Goal: Navigation & Orientation: Find specific page/section

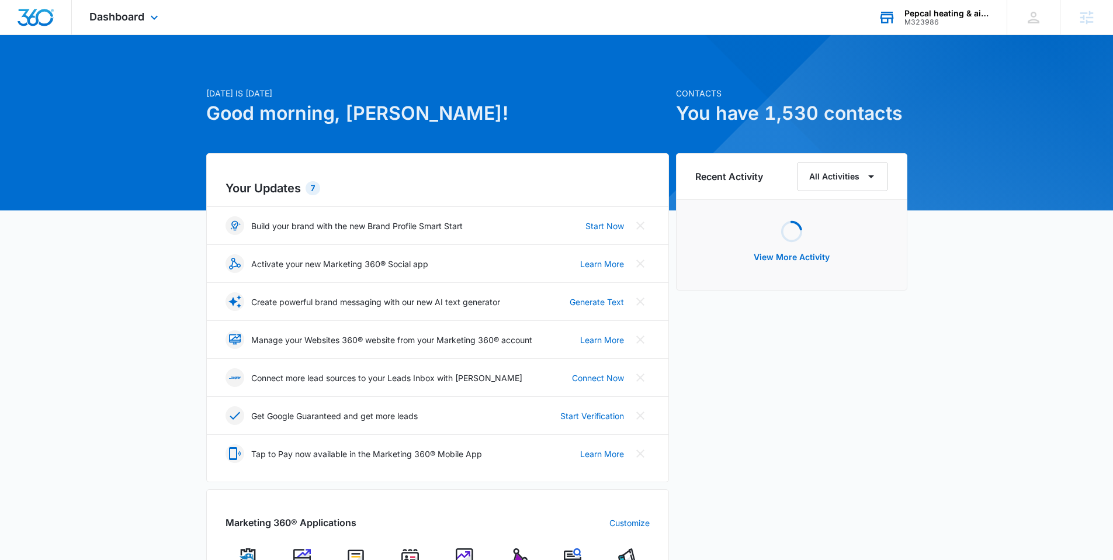
click at [915, 10] on div "Pepcal heating & air llc." at bounding box center [947, 13] width 85 height 9
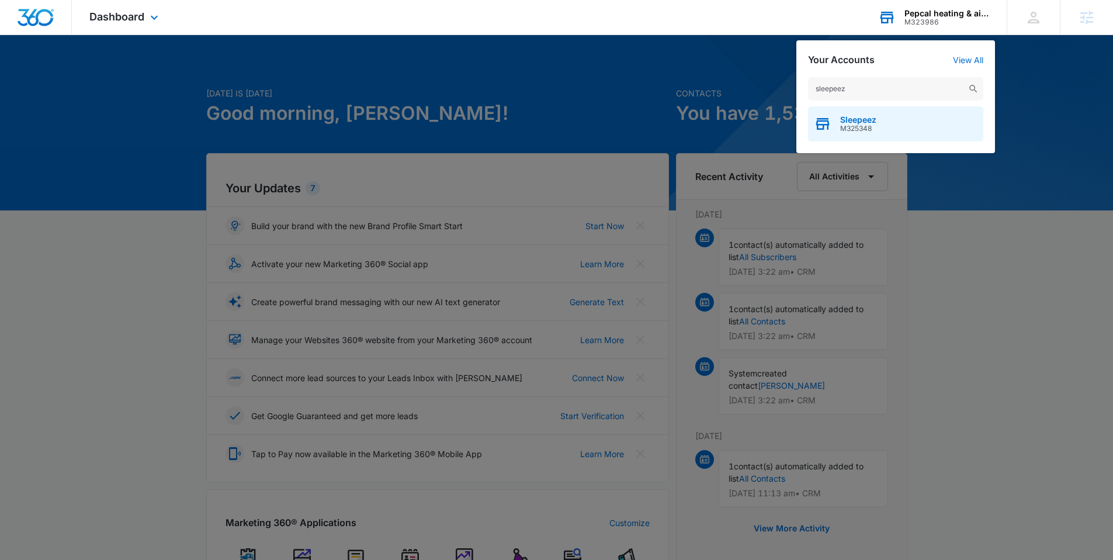
type input "sleepeez"
click at [847, 121] on span "Sleepeez" at bounding box center [858, 119] width 36 height 9
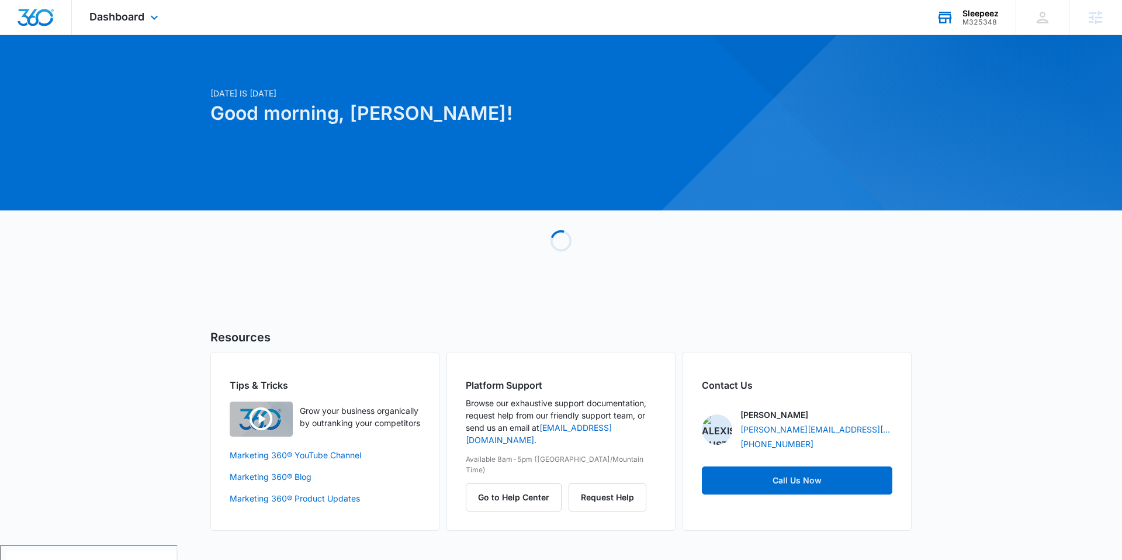
click at [153, 24] on div "Dashboard Apps Reputation Websites Forms CRM Email Social Shop Payments POS Con…" at bounding box center [125, 17] width 107 height 34
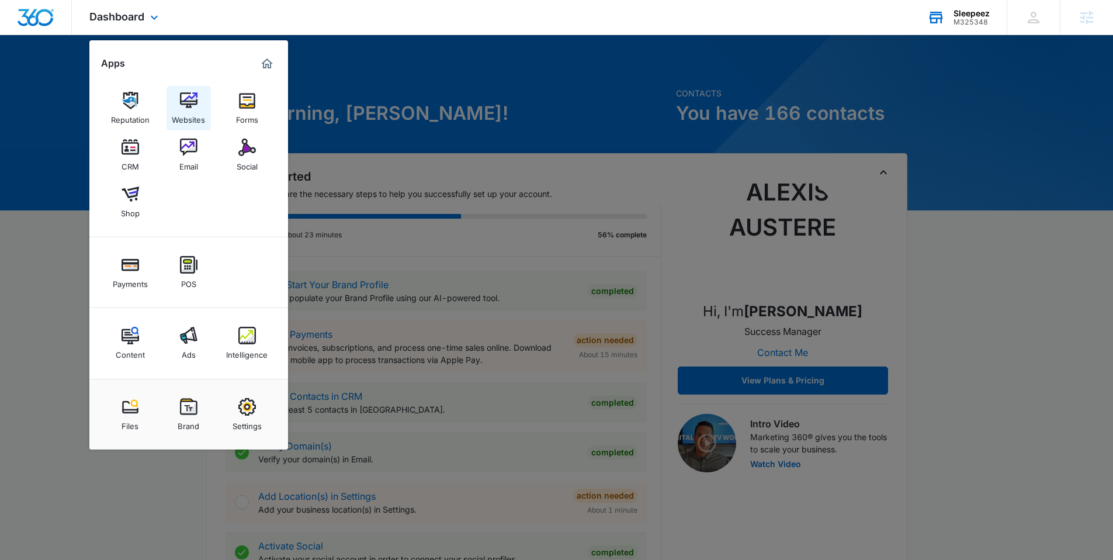
click at [200, 117] on div "Websites" at bounding box center [188, 116] width 33 height 15
